Goal: Task Accomplishment & Management: Use online tool/utility

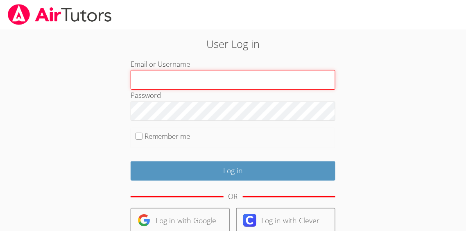
type input "[EMAIL_ADDRESS][DOMAIN_NAME]"
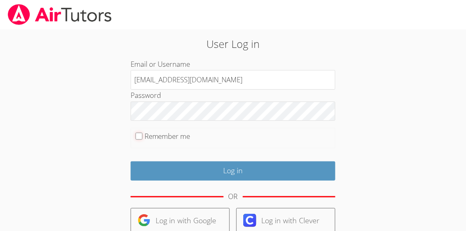
click at [138, 136] on input "Remember me" at bounding box center [139, 136] width 7 height 7
checkbox input "true"
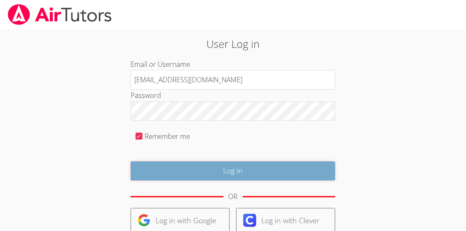
click at [211, 170] on input "Log in" at bounding box center [233, 170] width 205 height 19
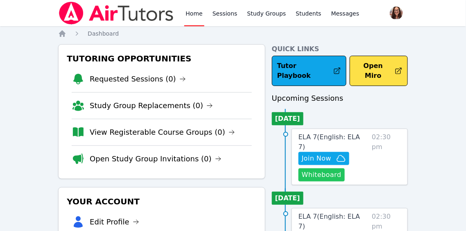
click at [314, 168] on button "Whiteboard" at bounding box center [322, 174] width 46 height 13
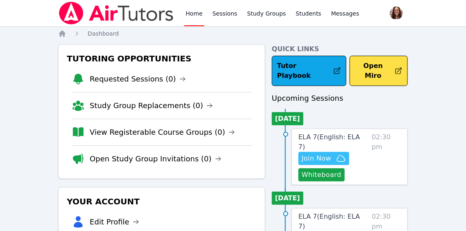
click at [309, 154] on span "Join Now" at bounding box center [317, 159] width 30 height 10
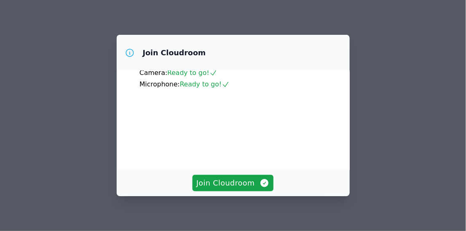
scroll to position [63, 0]
click at [232, 183] on span "Join Cloudroom" at bounding box center [233, 182] width 73 height 11
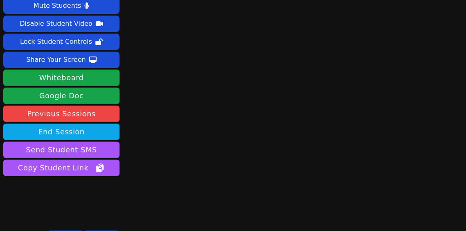
scroll to position [34, 0]
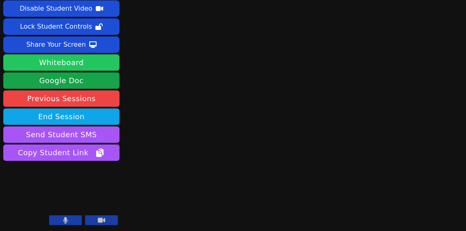
click at [85, 63] on button "Whiteboard" at bounding box center [61, 62] width 116 height 16
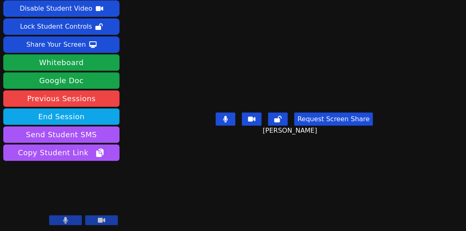
click at [256, 122] on icon at bounding box center [251, 119] width 7 height 5
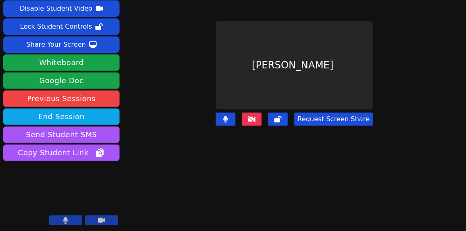
click at [255, 116] on icon at bounding box center [252, 119] width 8 height 7
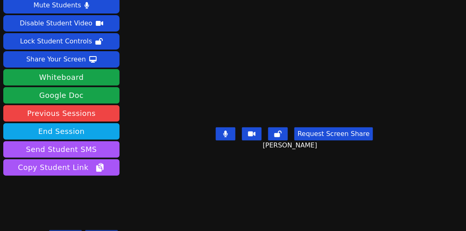
scroll to position [0, 0]
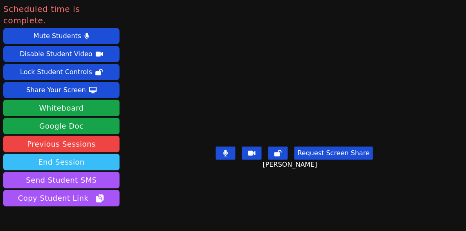
click at [54, 154] on button "End Session" at bounding box center [61, 162] width 116 height 16
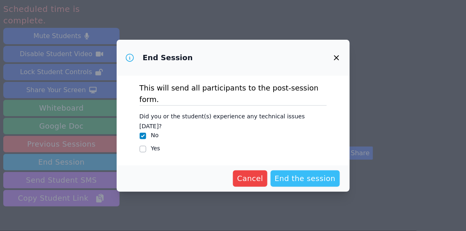
click at [311, 173] on span "End the session" at bounding box center [305, 178] width 61 height 11
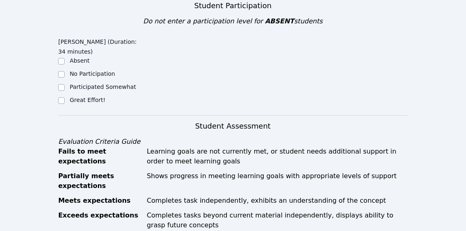
scroll to position [226, 0]
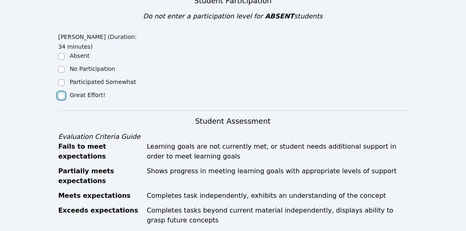
click at [64, 95] on input "Great Effort!" at bounding box center [61, 96] width 7 height 7
checkbox input "true"
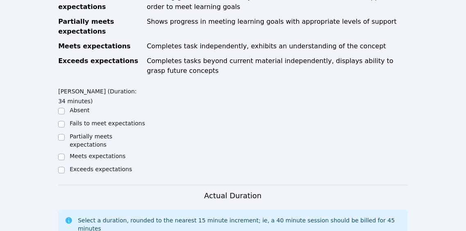
scroll to position [380, 0]
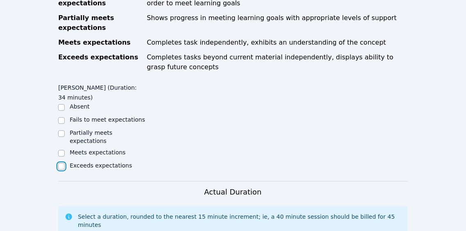
click at [61, 166] on input "Exceeds expectations" at bounding box center [61, 166] width 7 height 7
checkbox input "true"
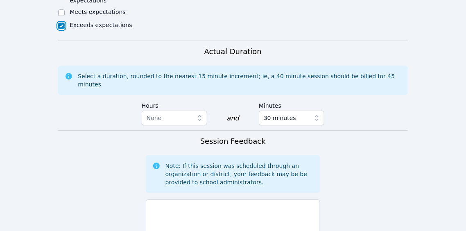
scroll to position [557, 0]
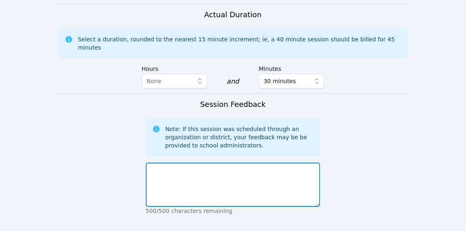
click at [206, 176] on textarea at bounding box center [233, 185] width 175 height 44
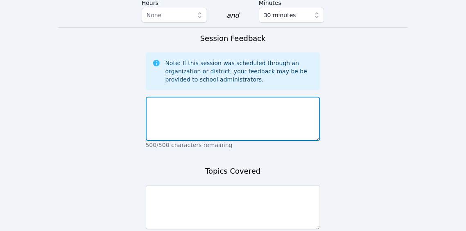
scroll to position [625, 0]
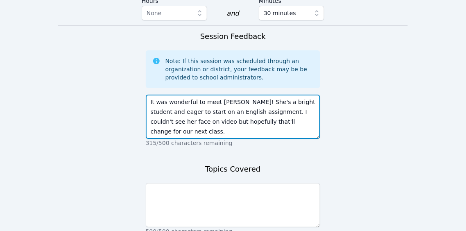
type textarea "It was wonderful to meet [PERSON_NAME]! She's a bright student and eager to sta…"
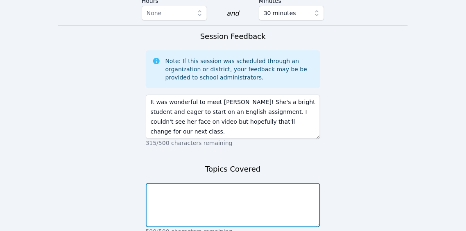
click at [284, 192] on textarea at bounding box center [233, 205] width 175 height 44
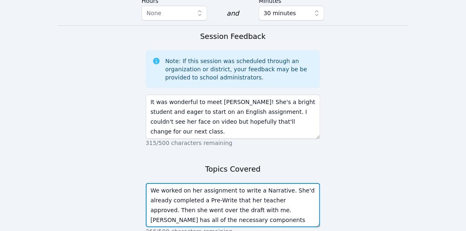
scroll to position [6, 0]
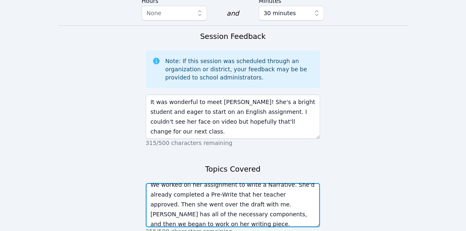
click at [203, 214] on textarea "We worked on her assignment to write a Narrative. She'd already completed a Pre…" at bounding box center [233, 205] width 175 height 44
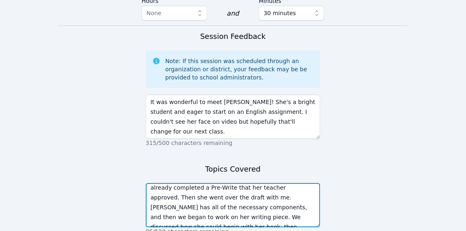
scroll to position [12, 0]
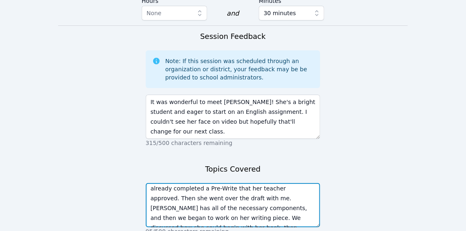
drag, startPoint x: 178, startPoint y: 191, endPoint x: 212, endPoint y: 191, distance: 34.4
click at [212, 191] on textarea "We worked on her assignment to write a Narrative. She'd already completed a Pre…" at bounding box center [233, 205] width 175 height 44
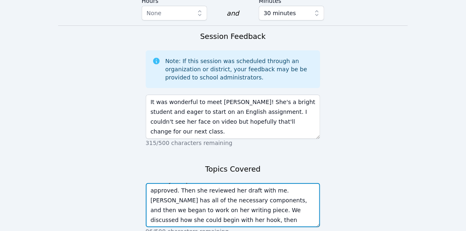
scroll to position [20, 0]
click at [285, 183] on textarea "We worked on her assignment to write a Narrative. She'd already completed a Pre…" at bounding box center [233, 205] width 175 height 44
click at [216, 193] on textarea "We worked on her assignment to write a Narrative. She'd already completed a Pre…" at bounding box center [233, 205] width 175 height 44
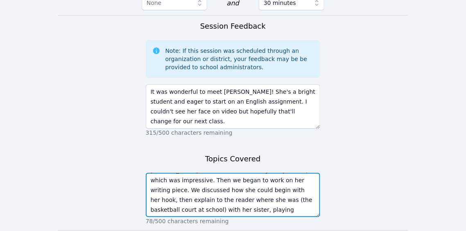
scroll to position [636, 0]
click at [236, 202] on textarea "We worked on her assignment to write a Narrative. She'd already completed a Pre…" at bounding box center [233, 195] width 175 height 44
type textarea "We worked on her assignment to write a Narrative. She'd already completed a Pre…"
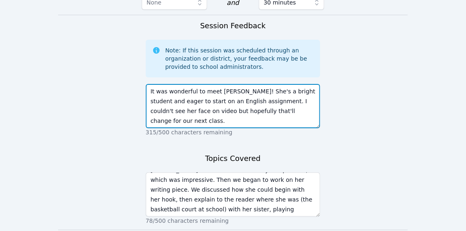
click at [315, 104] on textarea "It was wonderful to meet [PERSON_NAME]! She's a bright student and eager to sta…" at bounding box center [233, 106] width 175 height 44
click at [150, 84] on textarea "It was wonderful to meet [PERSON_NAME]! She's a bright student and eager to sta…" at bounding box center [233, 106] width 175 height 44
click at [266, 95] on textarea "It was wonderful to meet [PERSON_NAME]! She's a bright student and eager to sta…" at bounding box center [233, 106] width 175 height 44
click at [269, 94] on textarea "It was wonderful to meet [PERSON_NAME]! She's a bright student and eager to sta…" at bounding box center [233, 106] width 175 height 44
drag, startPoint x: 161, startPoint y: 104, endPoint x: 151, endPoint y: 103, distance: 9.5
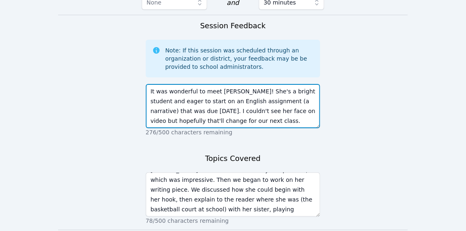
click at [151, 103] on textarea "It was wonderful to meet [PERSON_NAME]! She's a bright student and eager to sta…" at bounding box center [233, 106] width 175 height 44
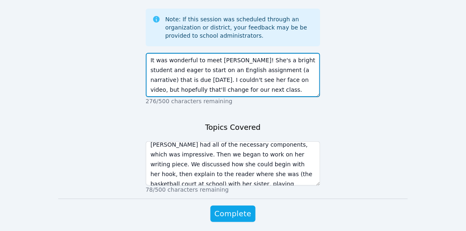
scroll to position [39, 0]
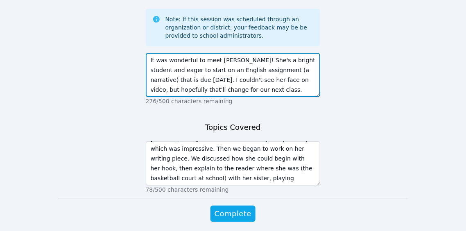
type textarea "It was wonderful to meet [PERSON_NAME]! She's a bright student and eager to sta…"
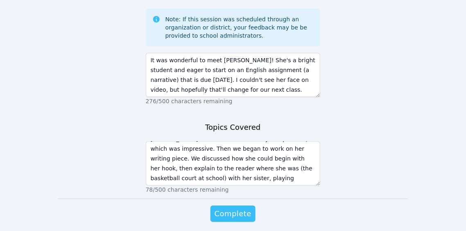
click at [246, 208] on span "Complete" at bounding box center [233, 213] width 37 height 11
